Goal: Check status

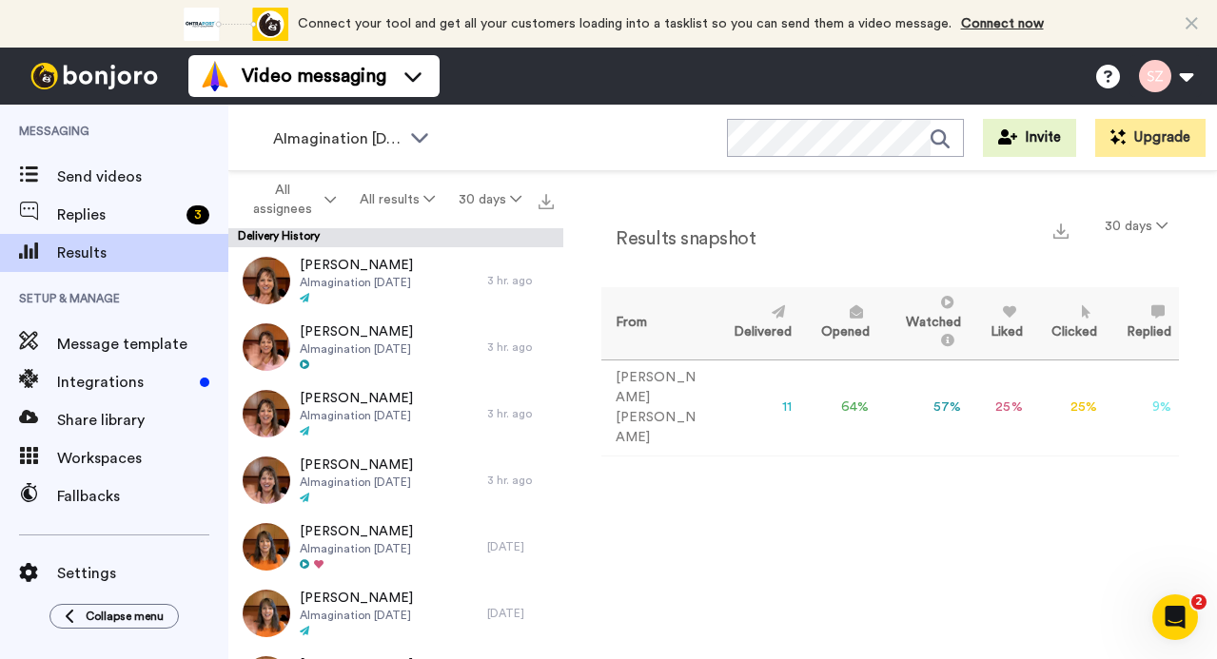
scroll to position [321, 0]
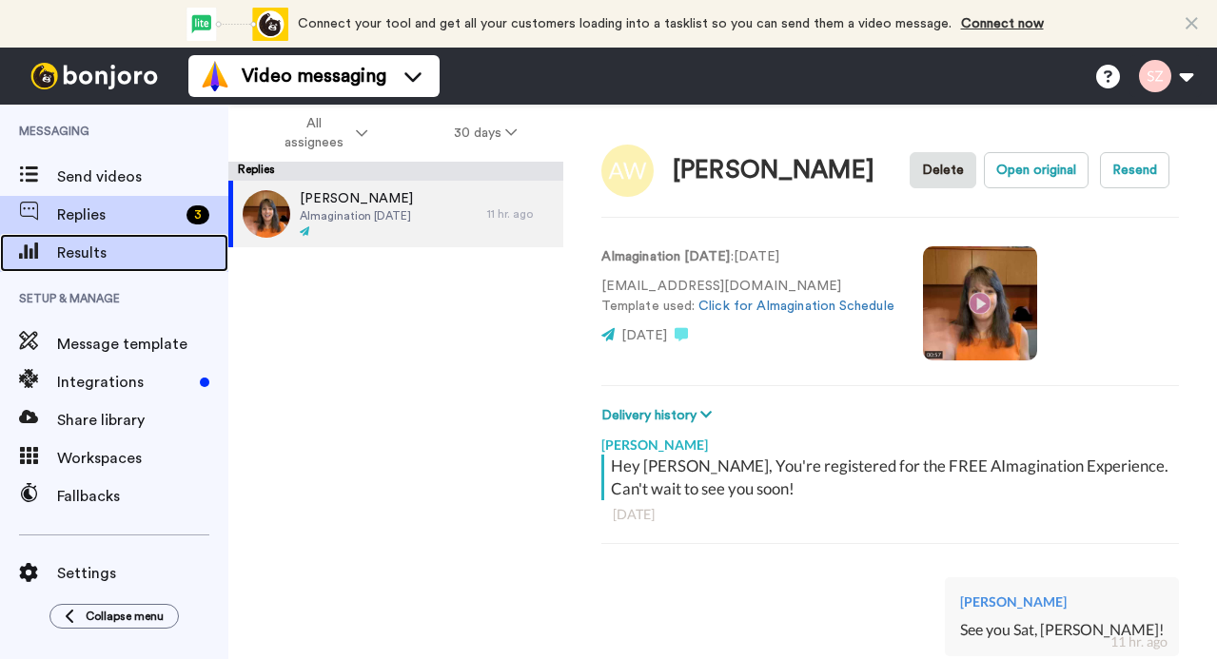
click at [90, 244] on span "Results" at bounding box center [142, 253] width 171 height 23
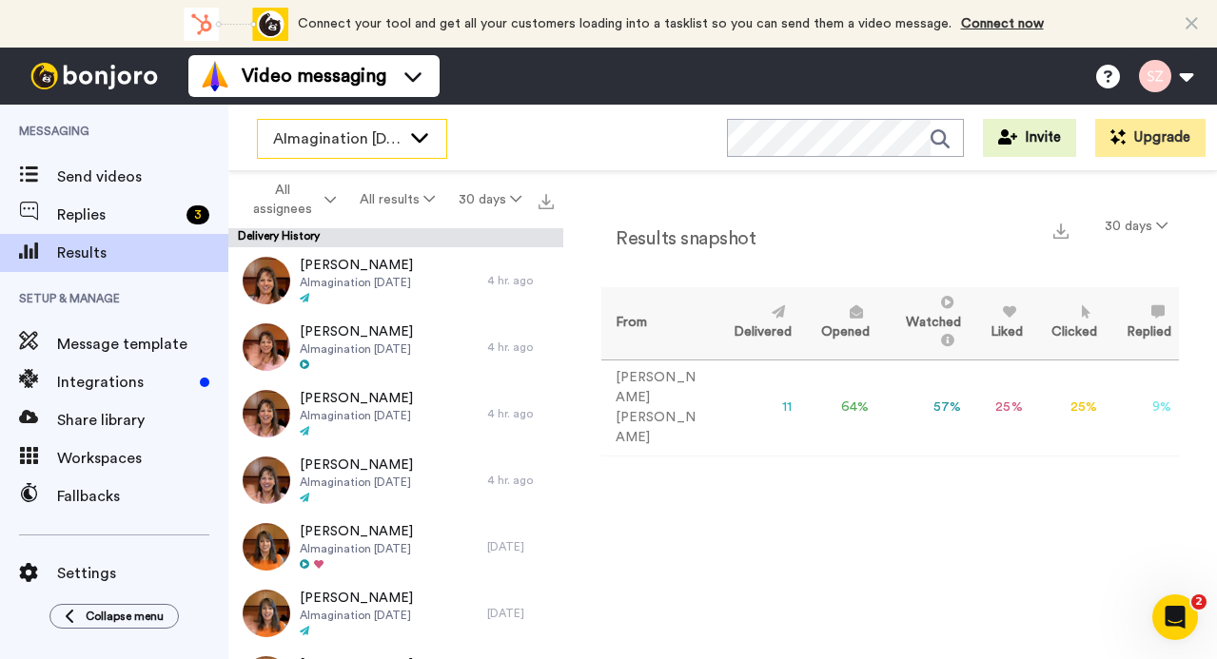
click at [422, 134] on icon at bounding box center [419, 137] width 23 height 19
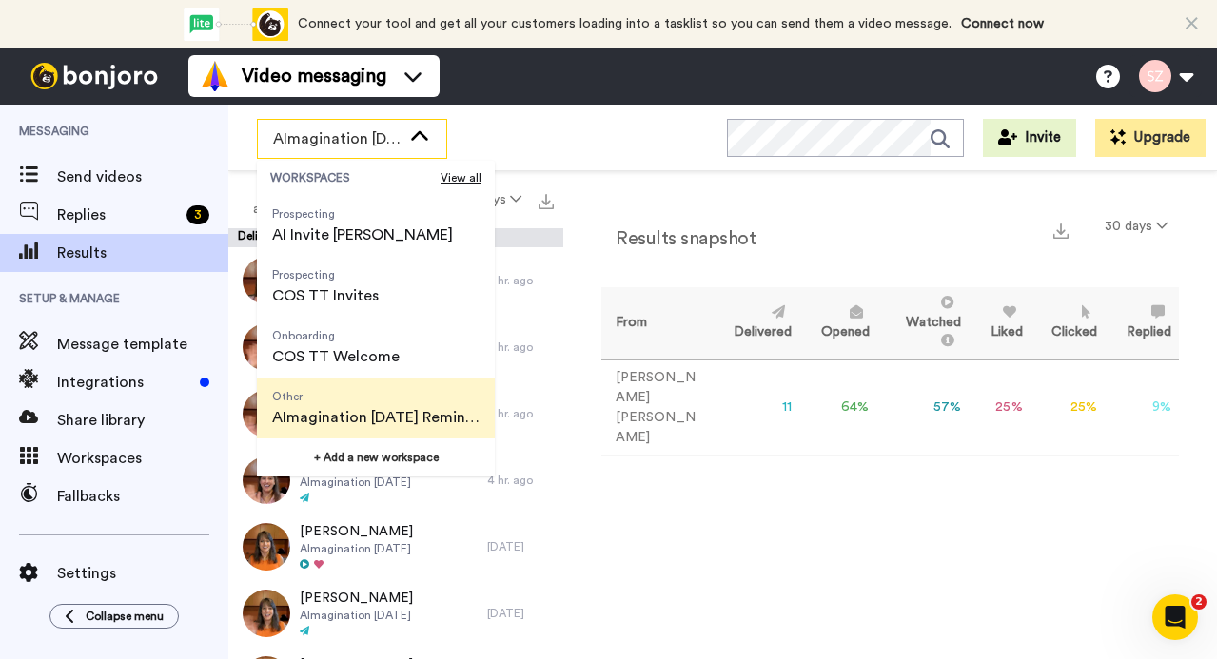
scroll to position [108, 0]
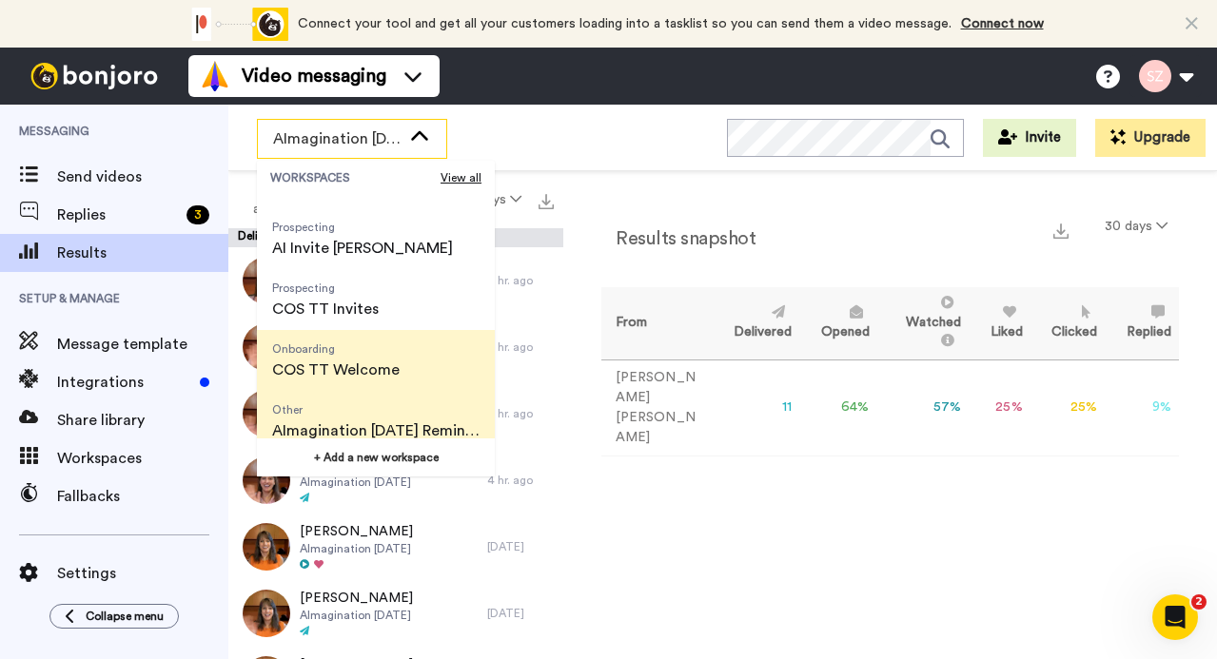
click at [389, 363] on span "COS TT Welcome" at bounding box center [336, 370] width 128 height 23
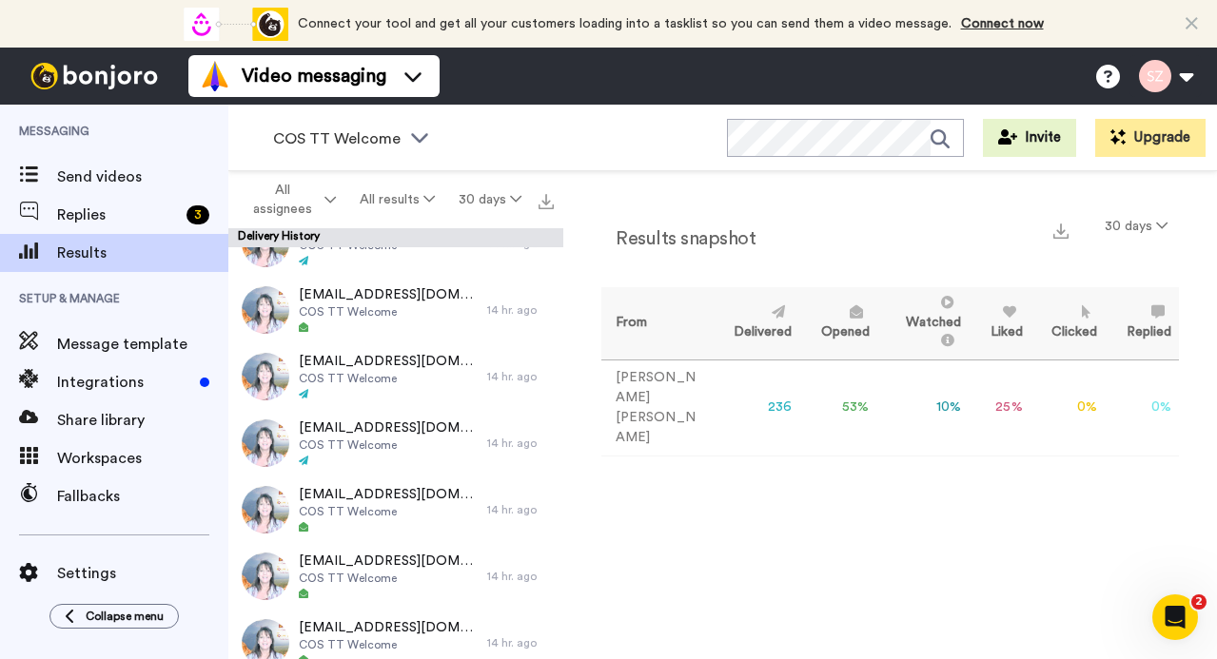
scroll to position [0, 0]
